Goal: Navigation & Orientation: Find specific page/section

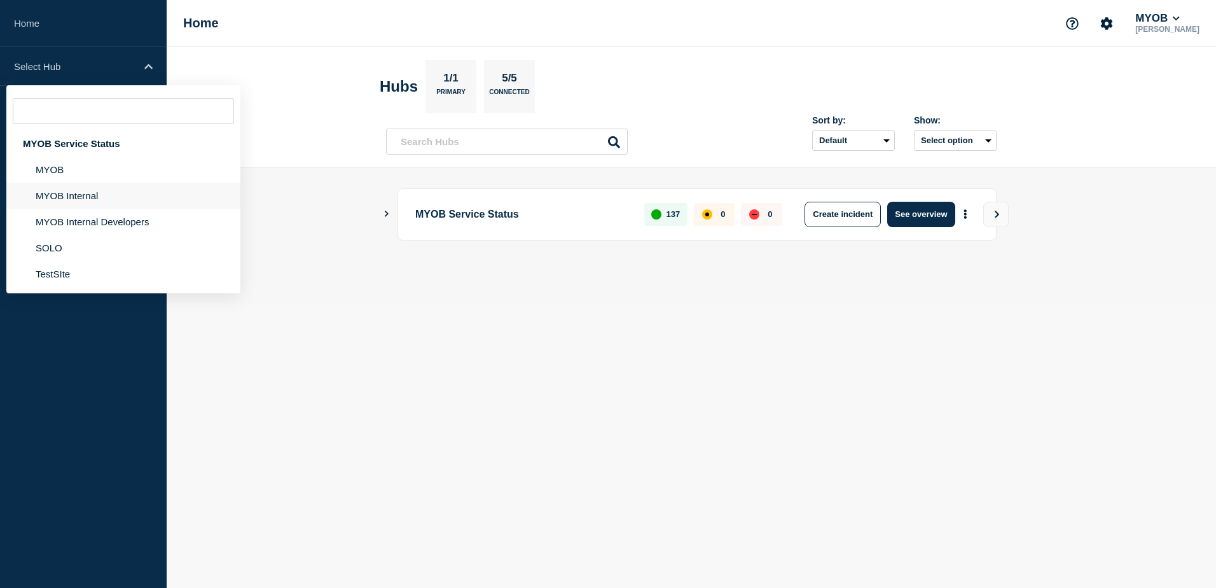
click at [89, 194] on li "MYOB Internal" at bounding box center [123, 196] width 234 height 26
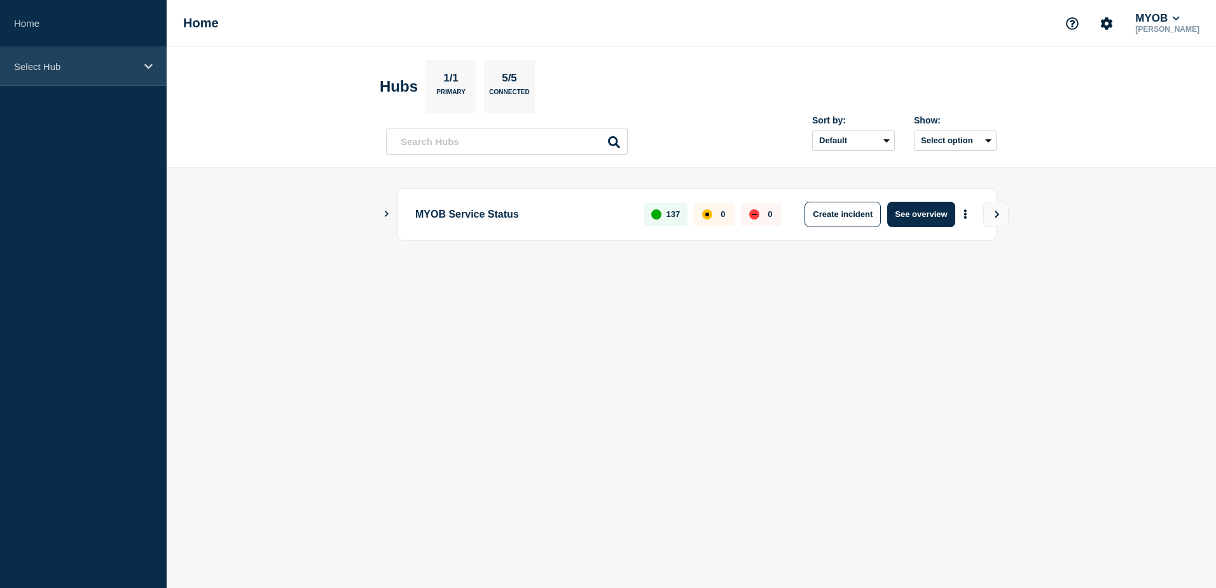
click at [109, 63] on p "Select Hub" at bounding box center [75, 66] width 122 height 11
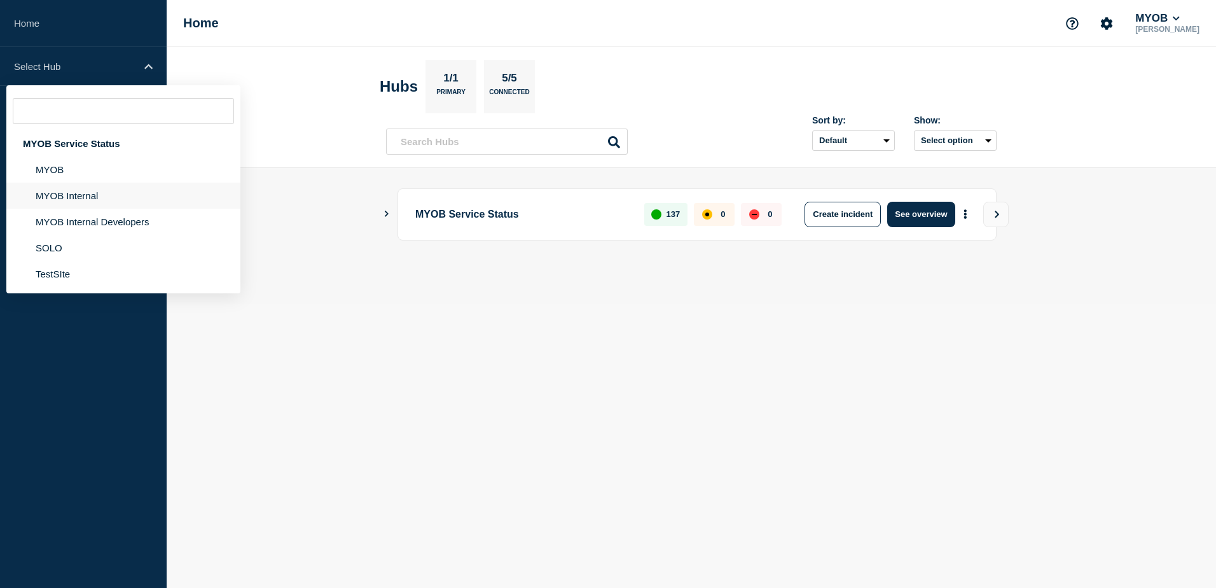
click at [91, 191] on li "MYOB Internal" at bounding box center [123, 196] width 234 height 26
